Goal: Use online tool/utility: Utilize a website feature to perform a specific function

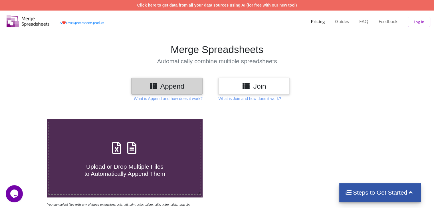
click at [120, 168] on span "Upload or Drop Multiple Files to Automatically Append Them" at bounding box center [125, 171] width 81 height 14
click at [30, 119] on input "Upload or Drop Multiple Files to Automatically Append Them" at bounding box center [30, 119] width 0 height 0
type input "C:\fakepath\cost [DATE].xlsx"
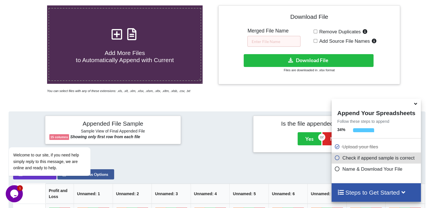
scroll to position [114, 0]
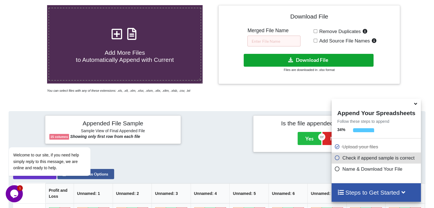
click at [330, 61] on button "Download File" at bounding box center [309, 60] width 130 height 13
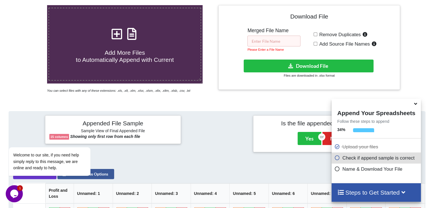
click at [276, 42] on input "text" at bounding box center [274, 41] width 53 height 11
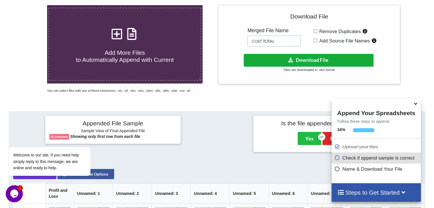
type input "COST TOTAL"
click at [320, 59] on button "Download File" at bounding box center [309, 60] width 130 height 13
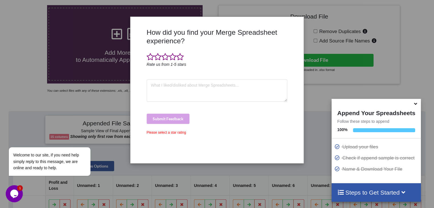
click at [95, 104] on div "How did you find your Merge Spreadsheet experience? Rate us from 1-5 stars Subm…" at bounding box center [217, 104] width 434 height 208
click at [300, 20] on div "How did you find your Merge Spreadsheet experience? Rate us from 1-5 stars Subm…" at bounding box center [216, 90] width 173 height 147
click at [291, 60] on div at bounding box center [296, 93] width 14 height 131
click at [178, 59] on span at bounding box center [179, 57] width 7 height 8
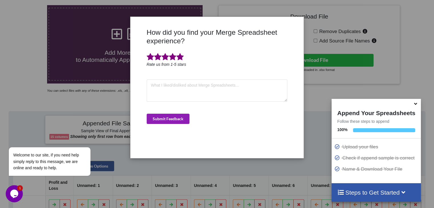
click at [175, 120] on button "Submit Feedback" at bounding box center [168, 119] width 43 height 10
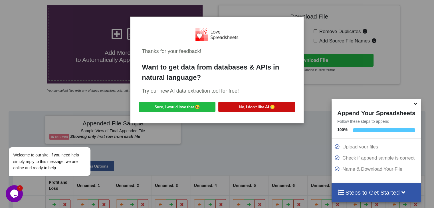
click at [253, 107] on button "No, I don't like AI 😥" at bounding box center [256, 107] width 77 height 10
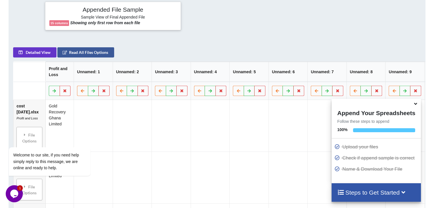
scroll to position [257, 0]
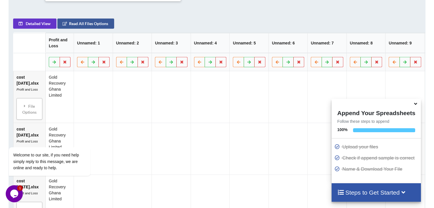
click at [92, 48] on th "Unnamed: 1" at bounding box center [93, 43] width 39 height 20
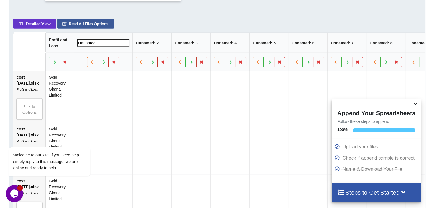
click at [94, 94] on td at bounding box center [103, 97] width 59 height 52
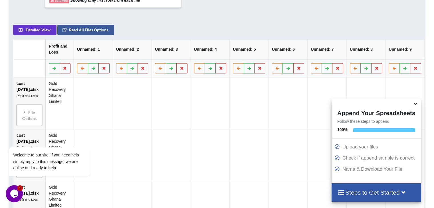
scroll to position [285, 0]
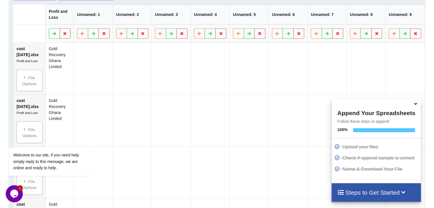
drag, startPoint x: 37, startPoint y: 108, endPoint x: 107, endPoint y: 74, distance: 77.9
click at [72, 116] on div "Welcome to our site, if you need help simply reply to this message, we are onli…" at bounding box center [57, 147] width 103 height 67
drag, startPoint x: 70, startPoint y: 129, endPoint x: 57, endPoint y: 124, distance: 14.0
click at [82, 115] on html "Welcome to our site, if you need help simply reply to this message, we are onli…" at bounding box center [57, 148] width 103 height 67
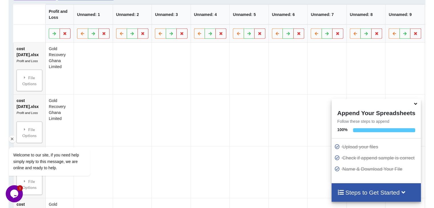
click at [71, 133] on div "Welcome to our site, if you need help simply reply to this message, we are onli…" at bounding box center [57, 147] width 103 height 67
click at [85, 35] on icon at bounding box center [82, 32] width 5 height 3
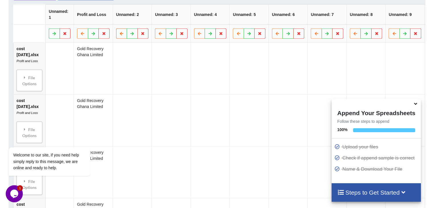
click at [119, 35] on icon at bounding box center [121, 32] width 5 height 3
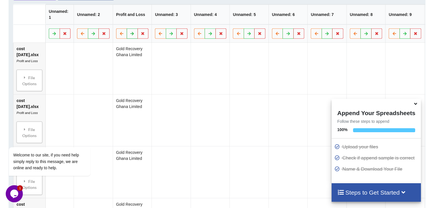
click at [132, 35] on icon at bounding box center [132, 32] width 5 height 3
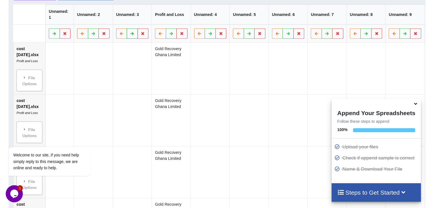
click at [132, 35] on icon at bounding box center [132, 32] width 5 height 3
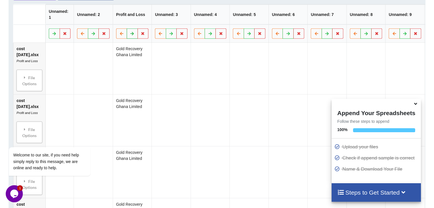
click at [132, 35] on icon at bounding box center [132, 32] width 5 height 3
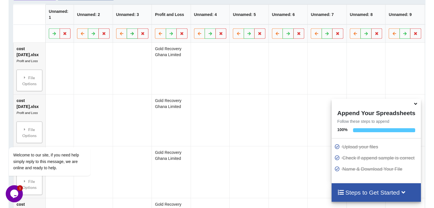
click at [132, 35] on icon at bounding box center [132, 32] width 5 height 3
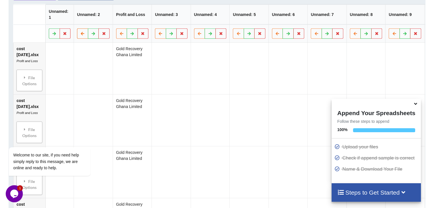
click at [86, 37] on button at bounding box center [82, 33] width 11 height 10
click at [89, 37] on button at bounding box center [93, 33] width 11 height 10
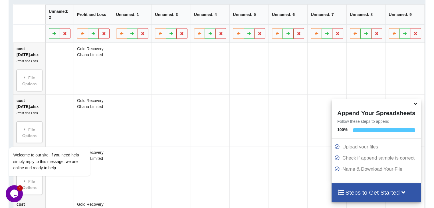
click at [52, 37] on button at bounding box center [54, 33] width 11 height 10
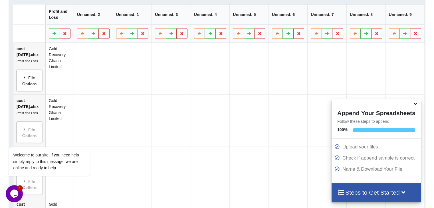
click at [31, 87] on div "File Options" at bounding box center [29, 80] width 22 height 18
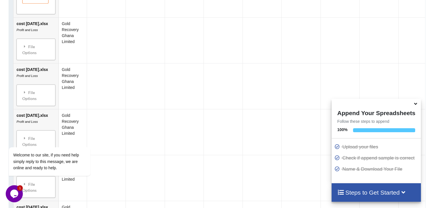
scroll to position [485, 0]
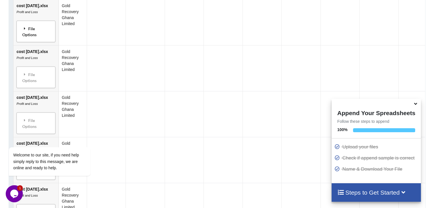
click at [32, 30] on div "File Options" at bounding box center [35, 31] width 35 height 18
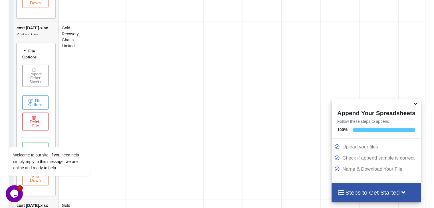
scroll to position [457, 0]
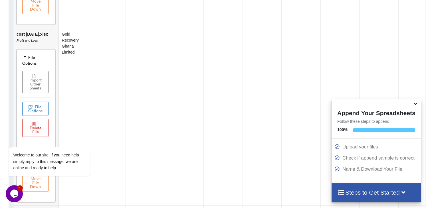
click at [34, 111] on button "File Options" at bounding box center [35, 109] width 26 height 14
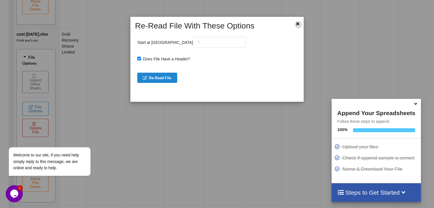
click at [298, 25] on icon at bounding box center [297, 23] width 5 height 4
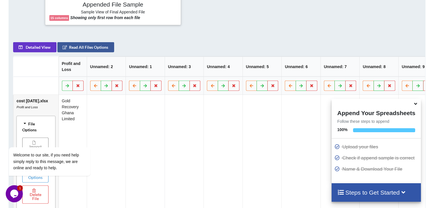
scroll to position [228, 0]
